Goal: Task Accomplishment & Management: Manage account settings

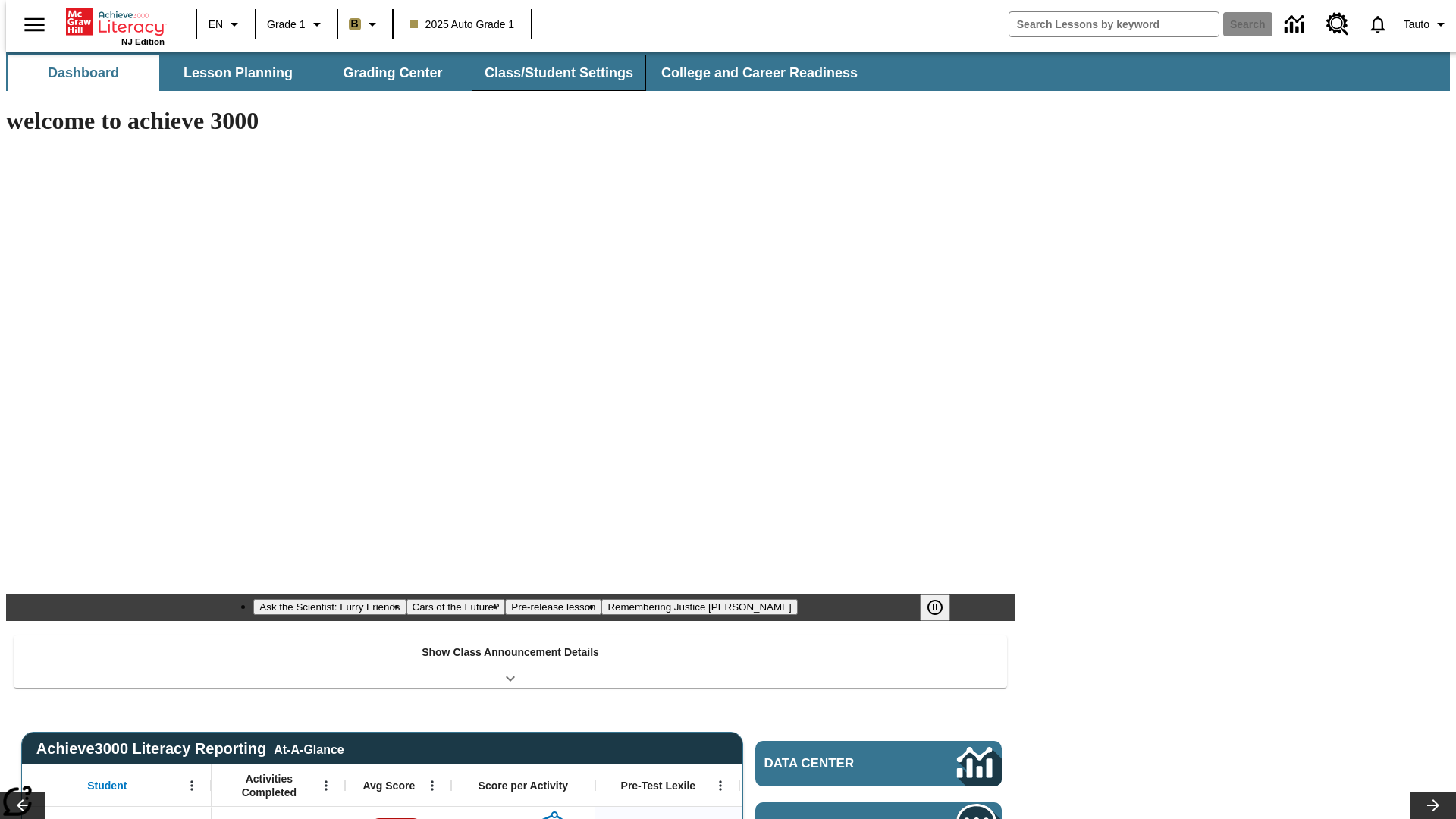
click at [550, 73] on button "Class/Student Settings" at bounding box center [558, 73] width 174 height 36
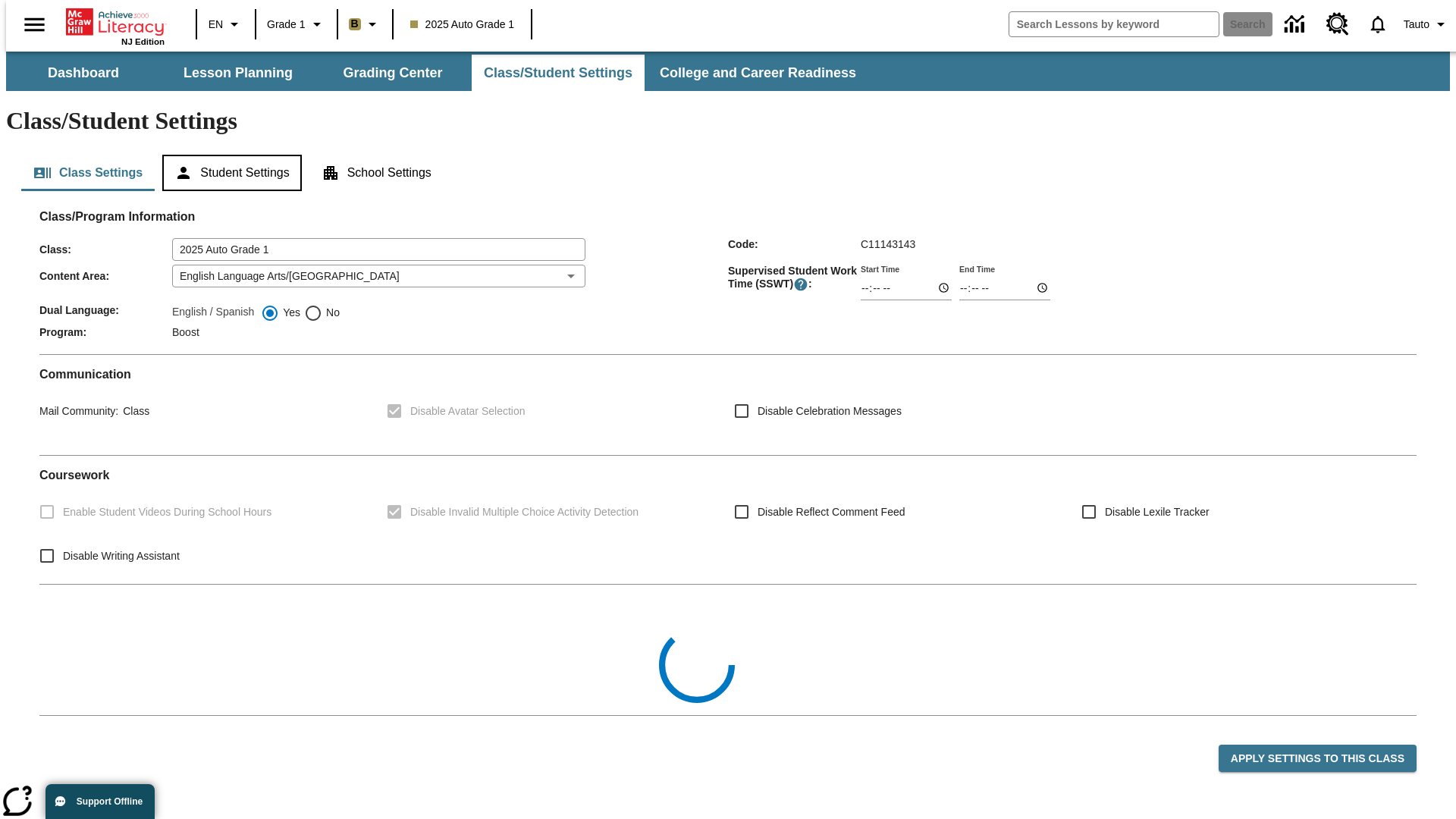
click at [228, 155] on button "Student Settings" at bounding box center [231, 173] width 139 height 36
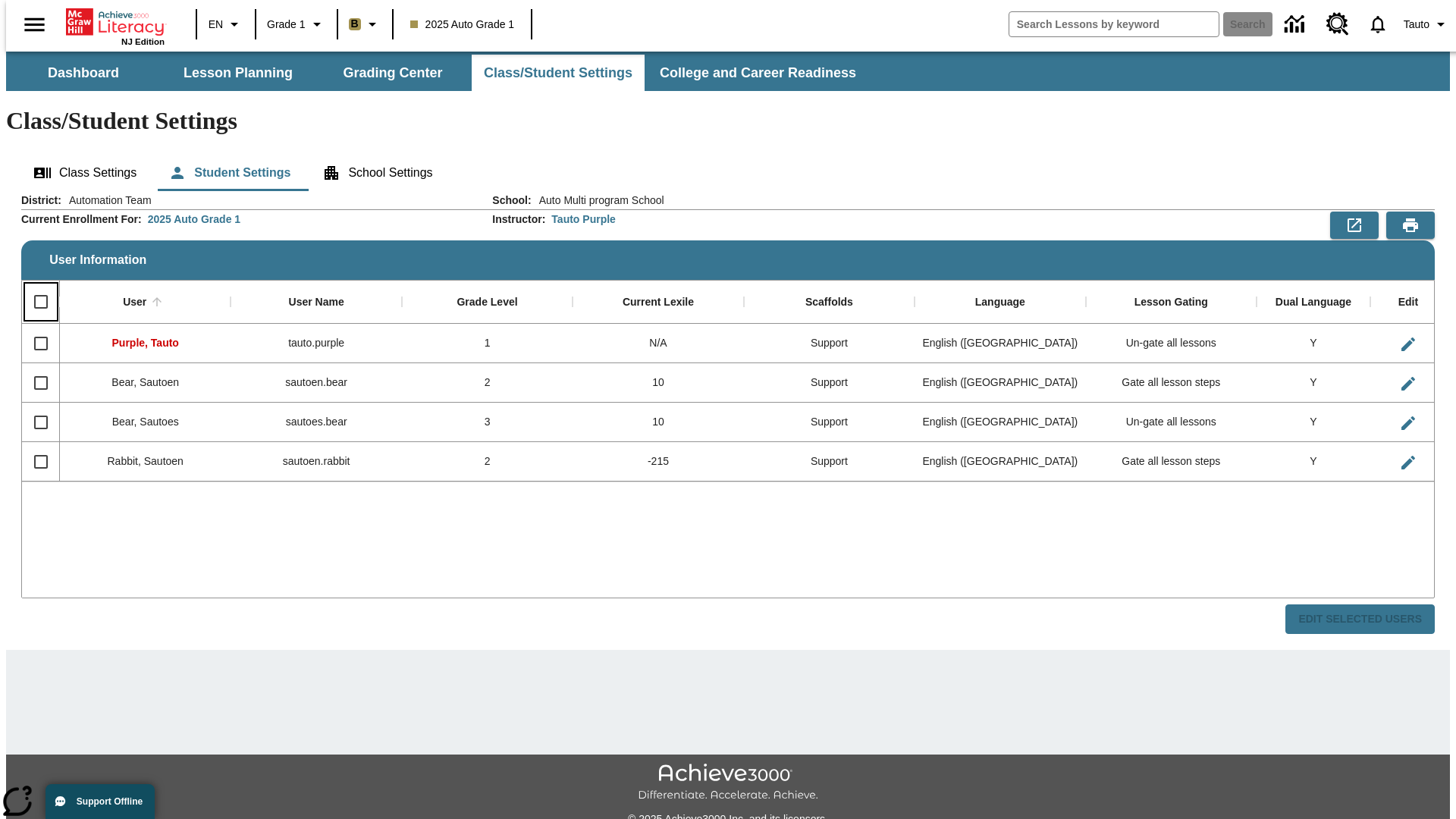
click at [34, 286] on input "Select all rows" at bounding box center [41, 301] width 32 height 32
checkbox input "true"
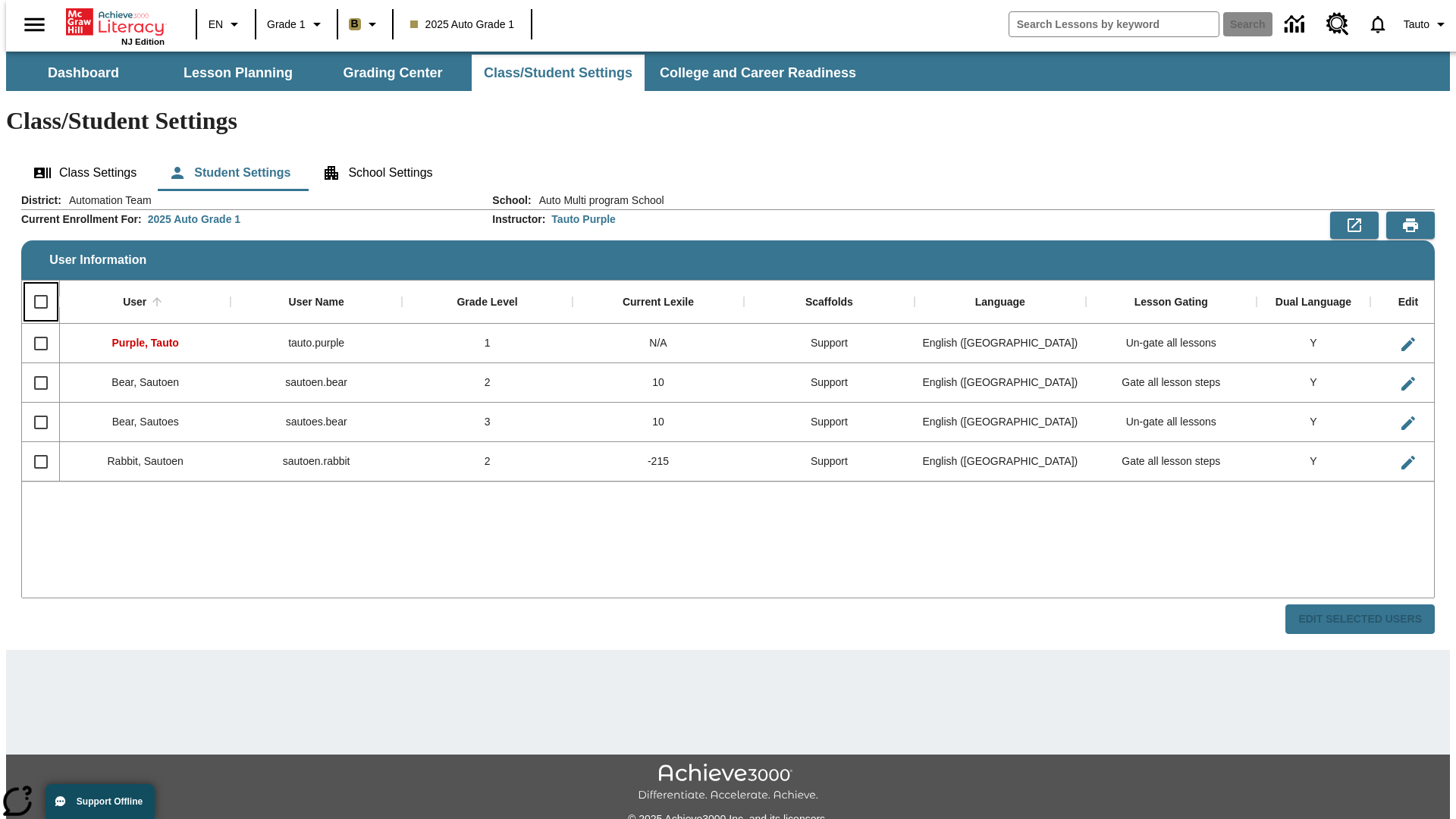
checkbox input "true"
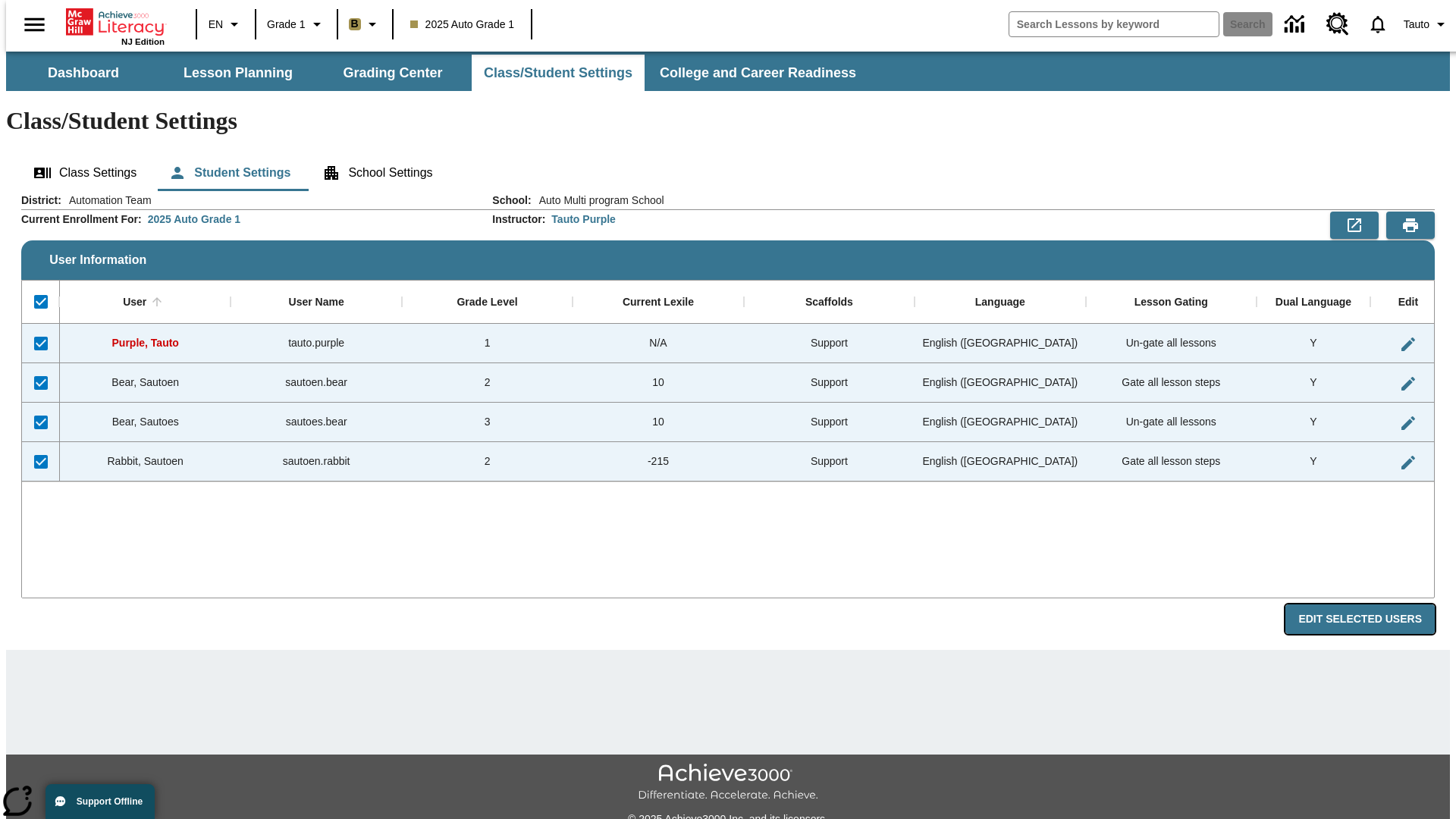
click at [1372, 605] on button "Edit Selected Users" at bounding box center [1360, 619] width 150 height 30
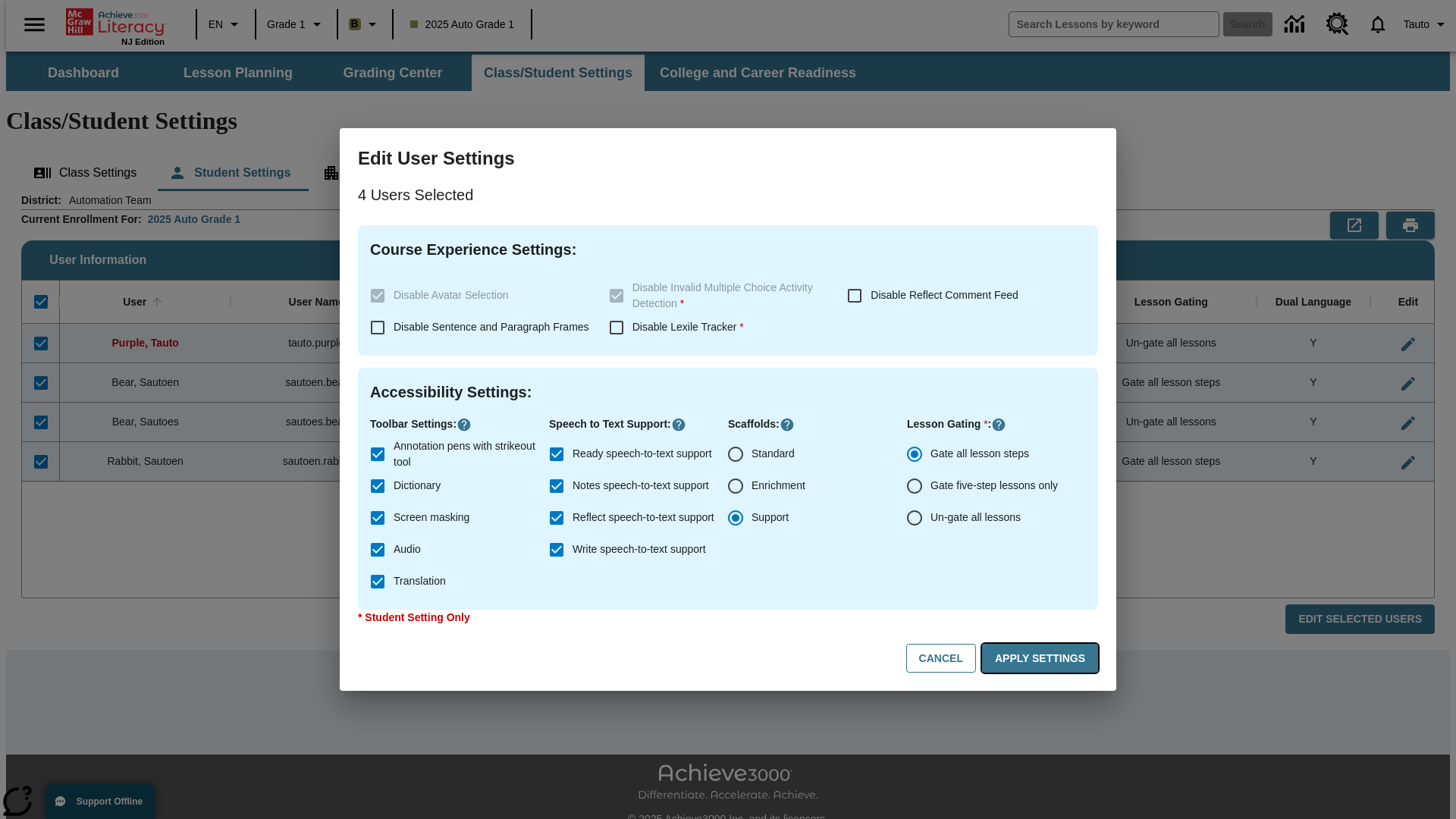
click at [1043, 658] on button "Apply Settings" at bounding box center [1040, 658] width 116 height 30
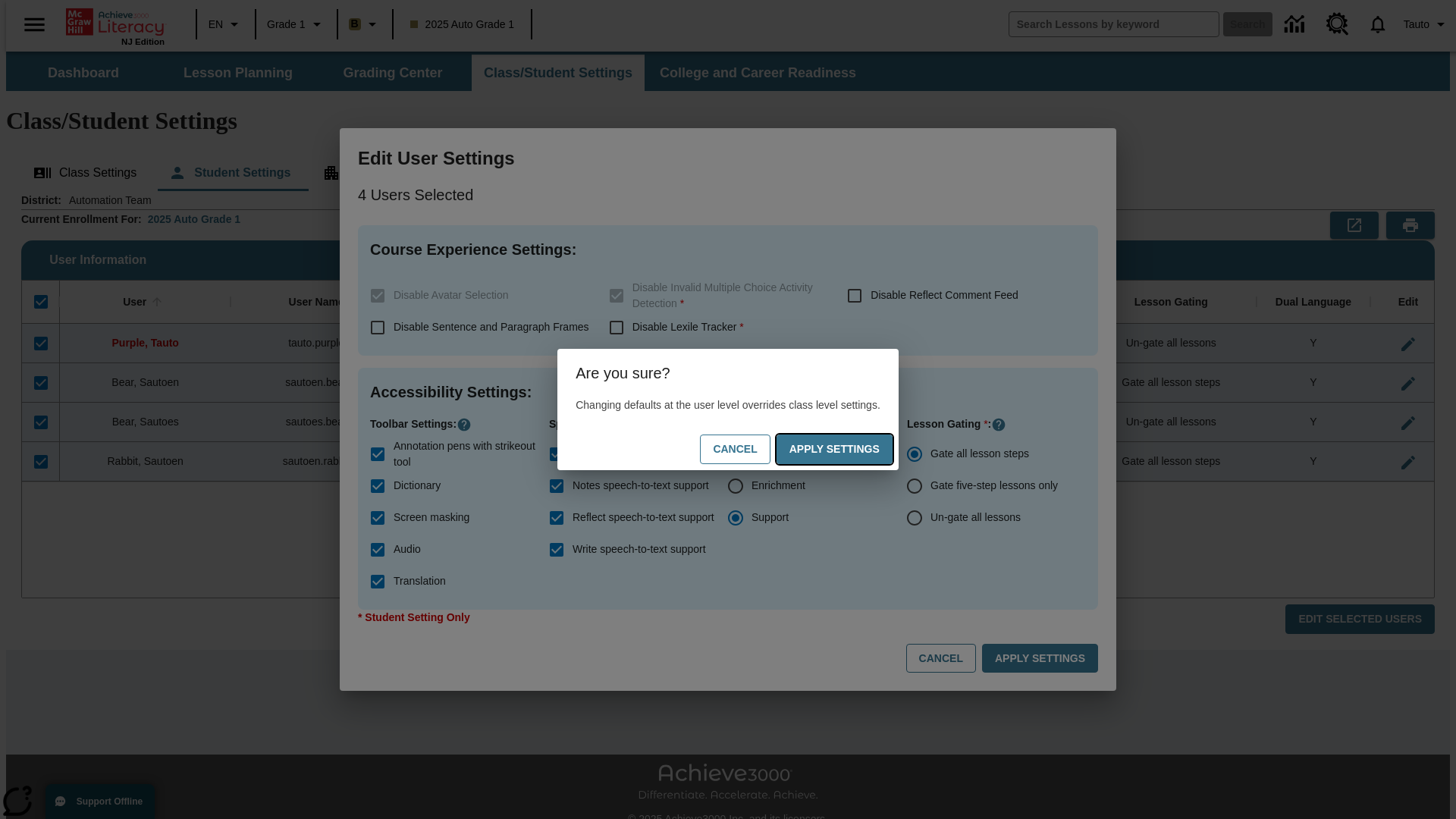
click at [849, 449] on button "Apply Settings" at bounding box center [835, 449] width 116 height 30
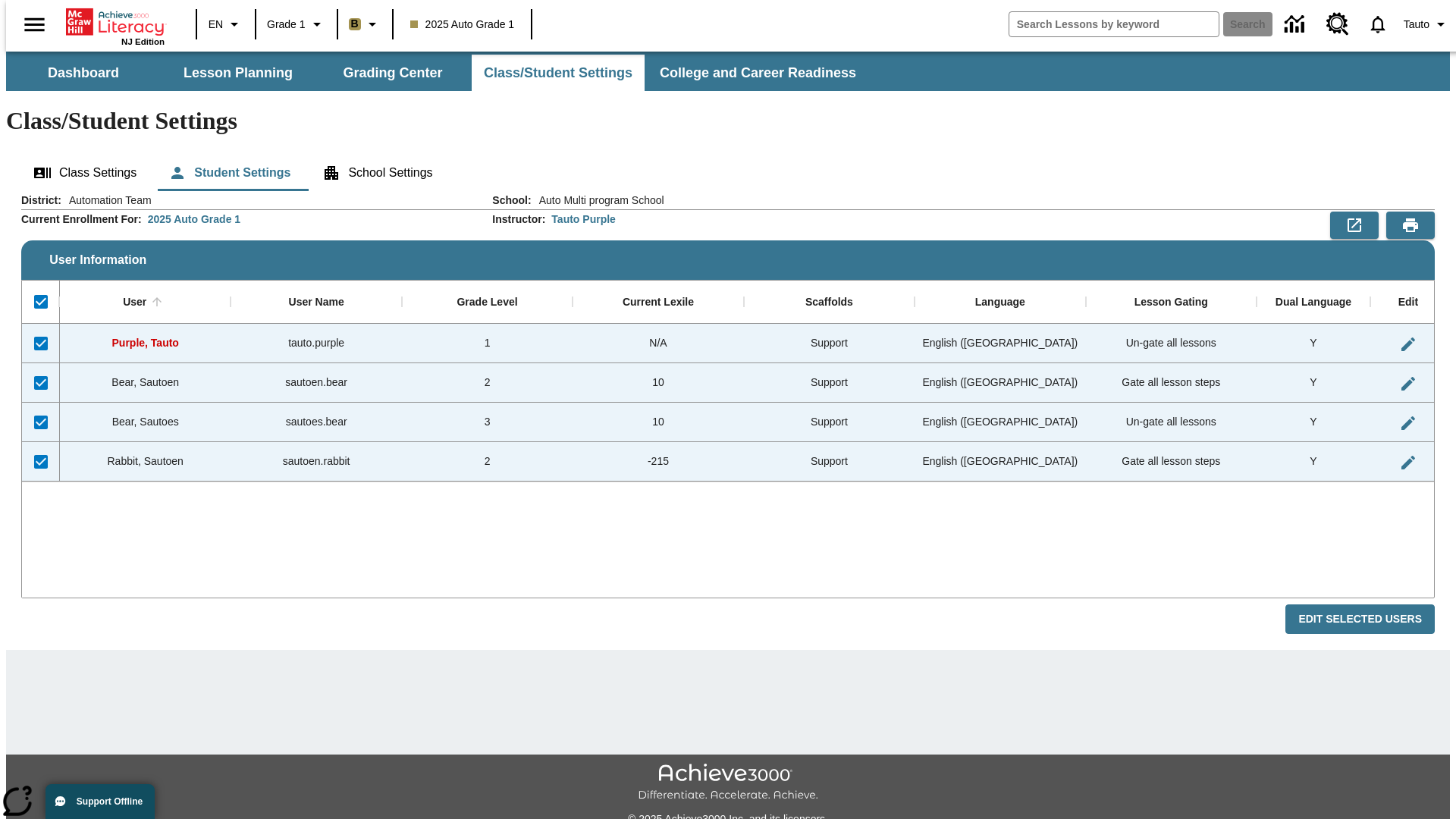
checkbox input "false"
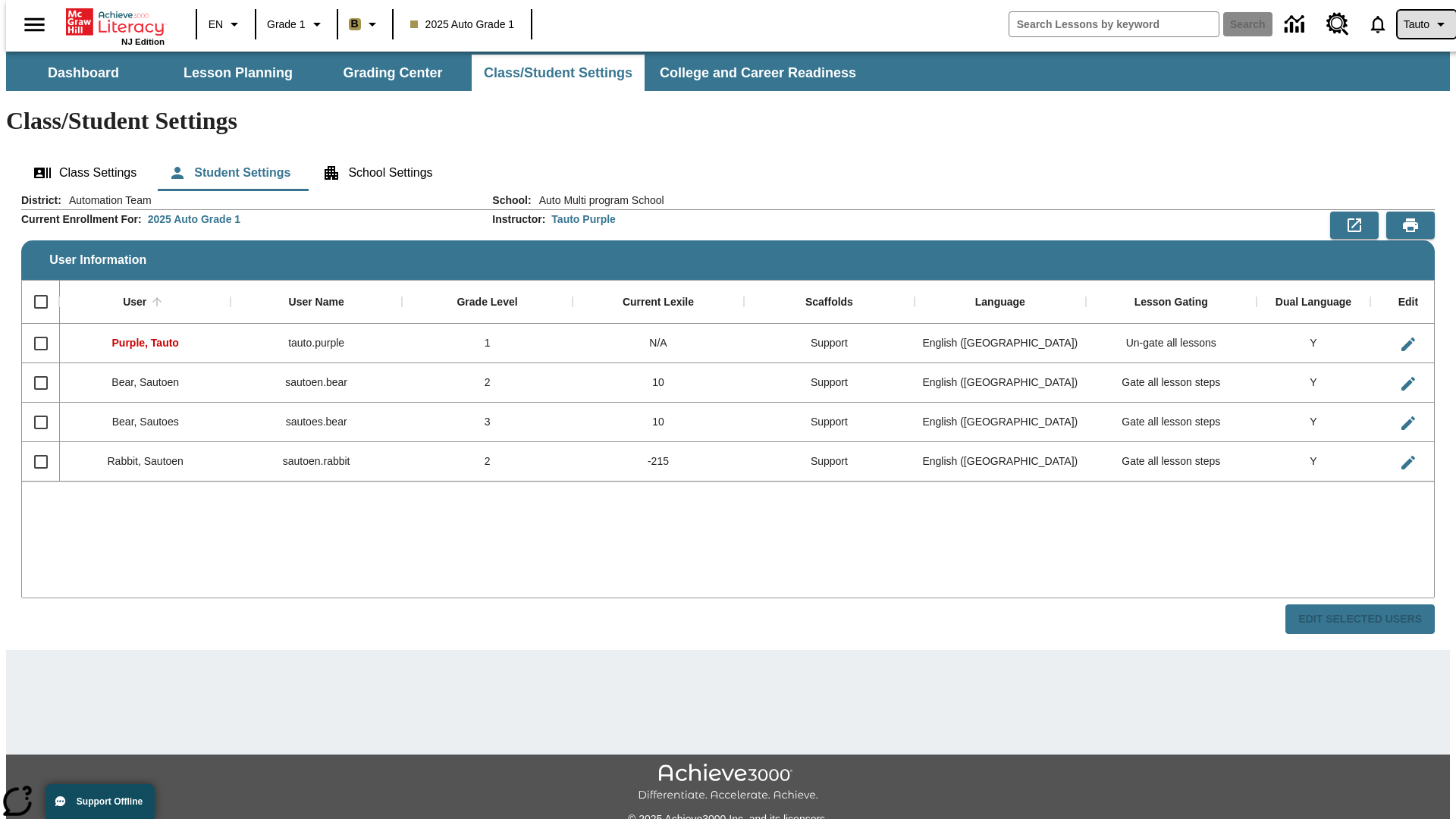
click at [1419, 24] on span "Tauto" at bounding box center [1416, 24] width 25 height 16
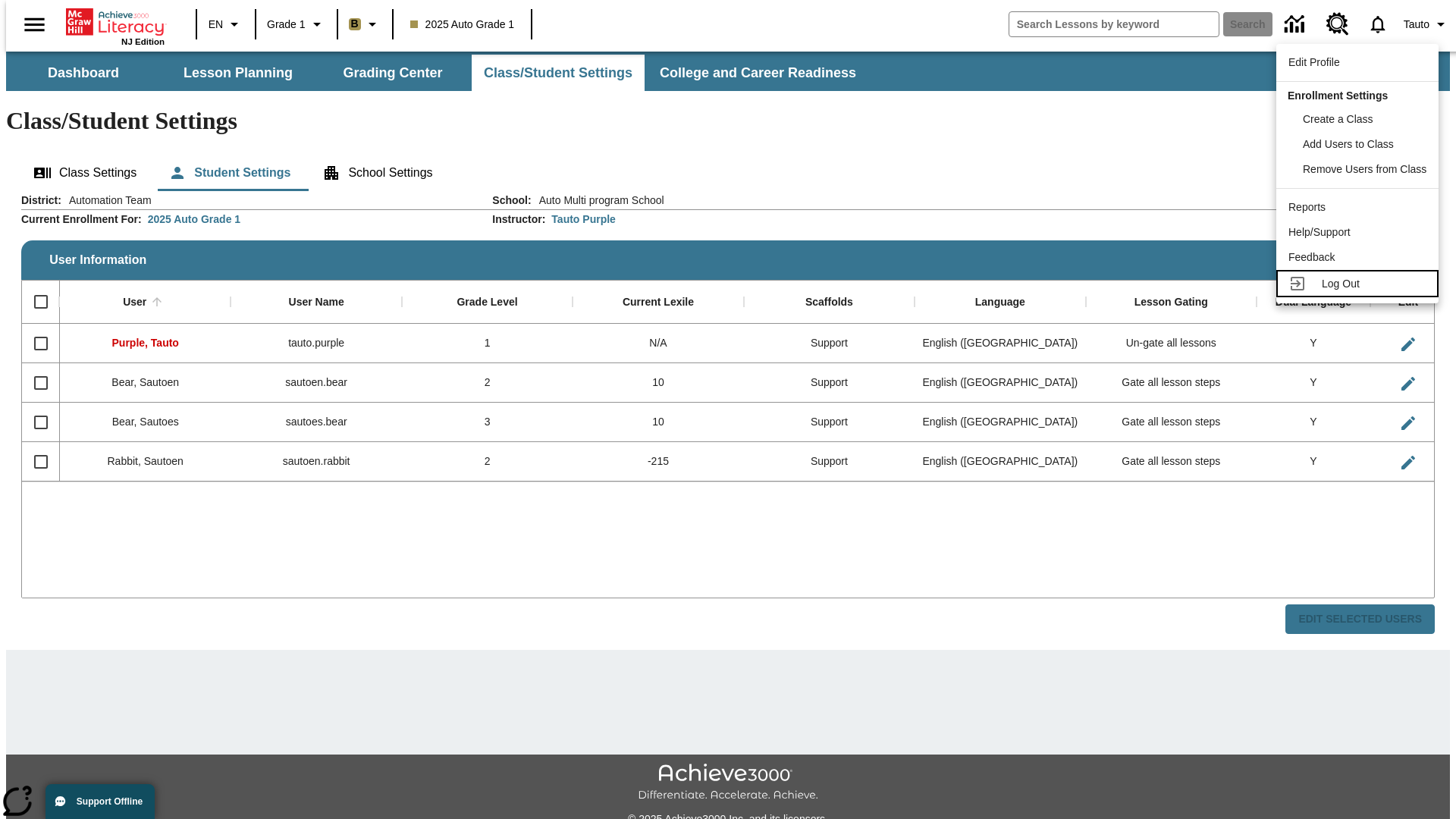
click at [1360, 284] on span "Log Out" at bounding box center [1341, 283] width 38 height 12
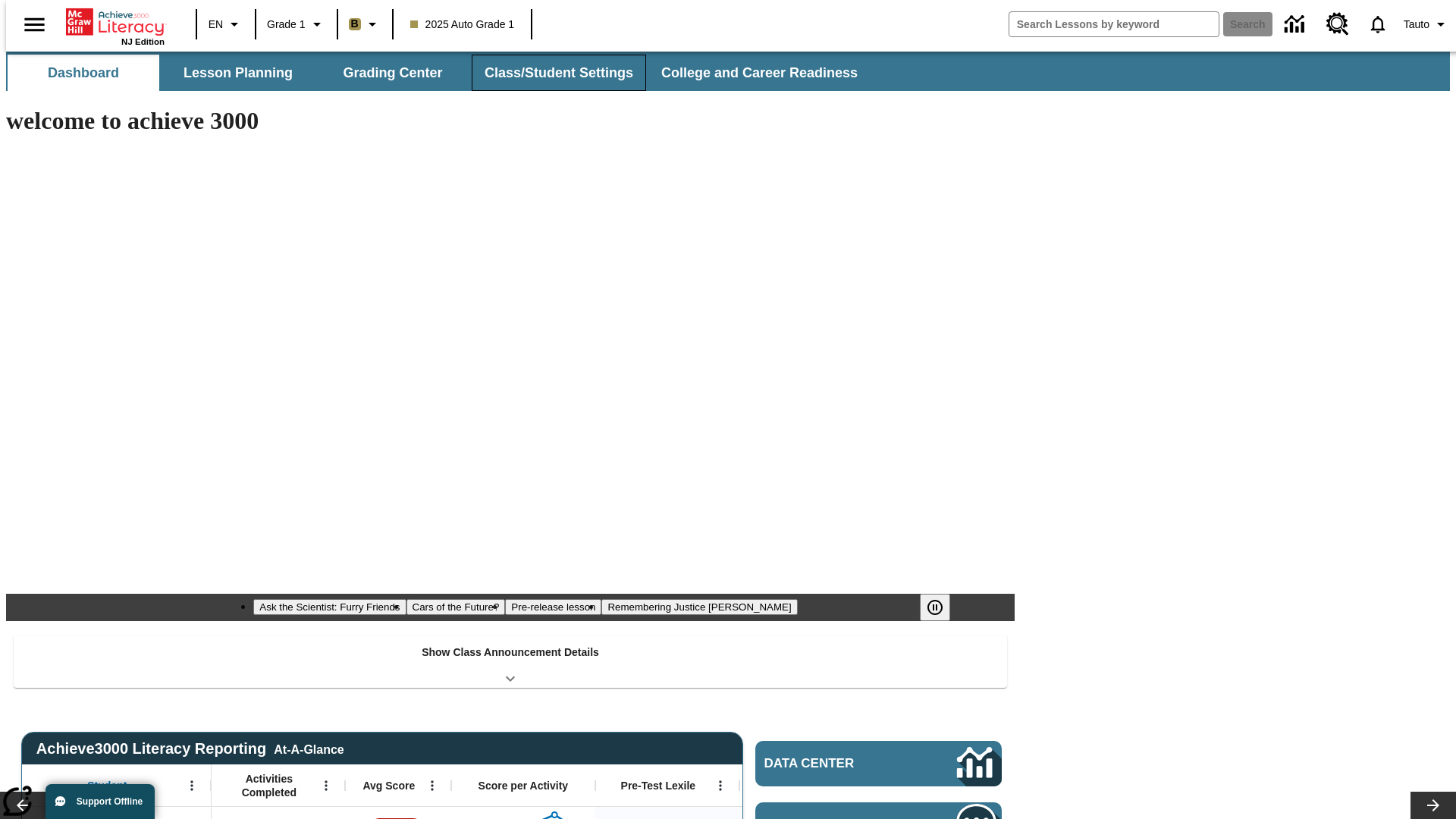
click at [550, 73] on button "Class/Student Settings" at bounding box center [558, 73] width 174 height 36
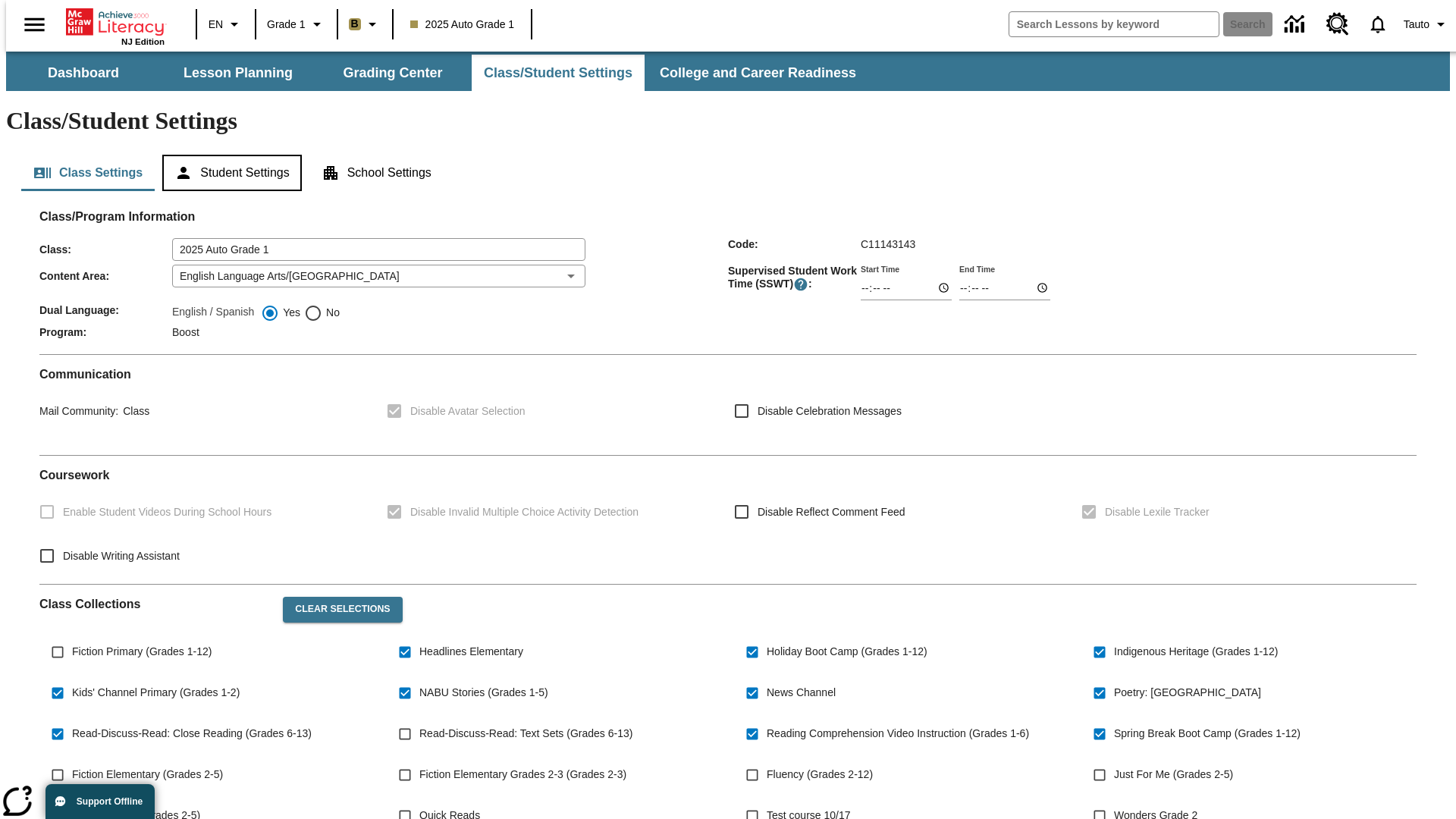
click at [228, 155] on button "Student Settings" at bounding box center [231, 173] width 139 height 36
